Goal: Transaction & Acquisition: Purchase product/service

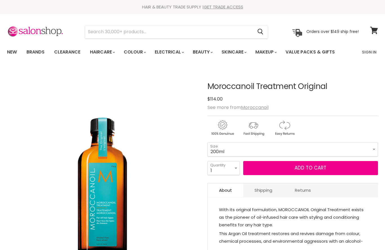
select select "200ml"
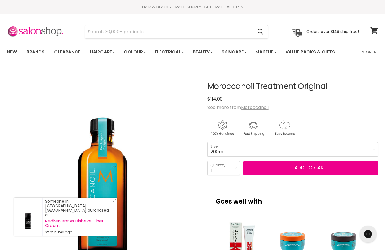
click at [39, 54] on link "Brands" at bounding box center [35, 52] width 26 height 12
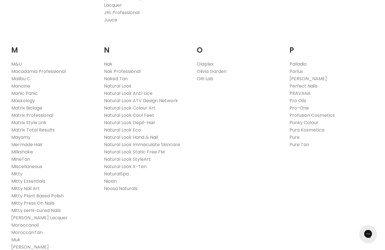
scroll to position [610, 0]
click at [29, 222] on link "Moroccanoil" at bounding box center [25, 225] width 28 height 6
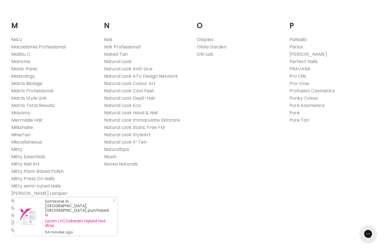
scroll to position [635, 0]
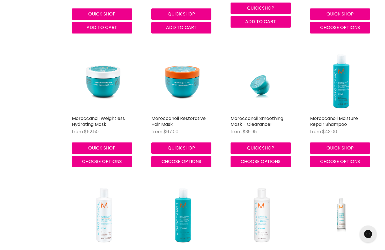
scroll to position [943, 0]
